Goal: Navigation & Orientation: Find specific page/section

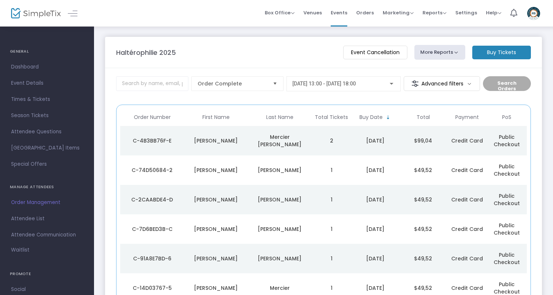
click at [29, 15] on img at bounding box center [36, 13] width 50 height 11
